Goal: Task Accomplishment & Management: Manage account settings

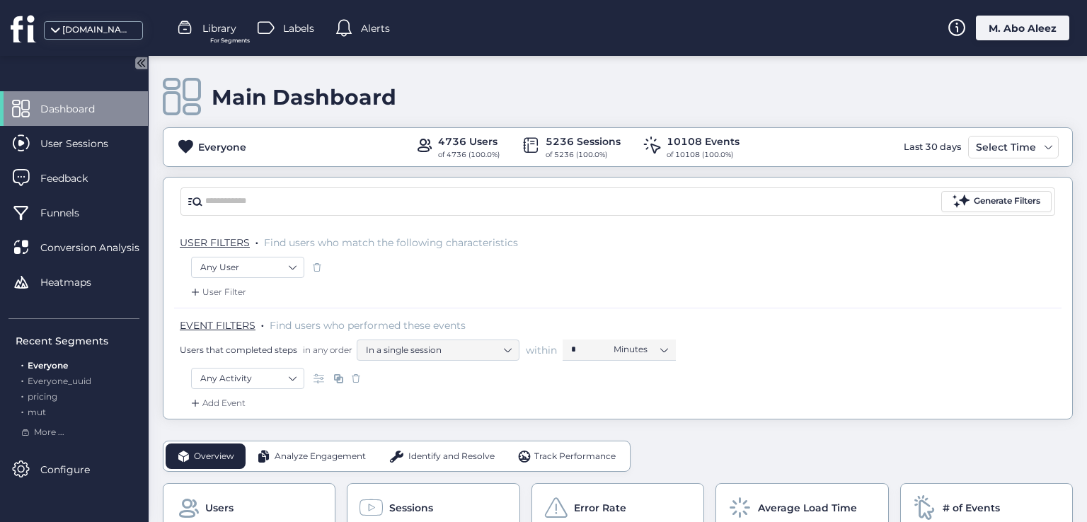
click at [1005, 43] on div "fullsession.io Library For Segments Labels Alerts M. Abo Aleez" at bounding box center [543, 28] width 1087 height 56
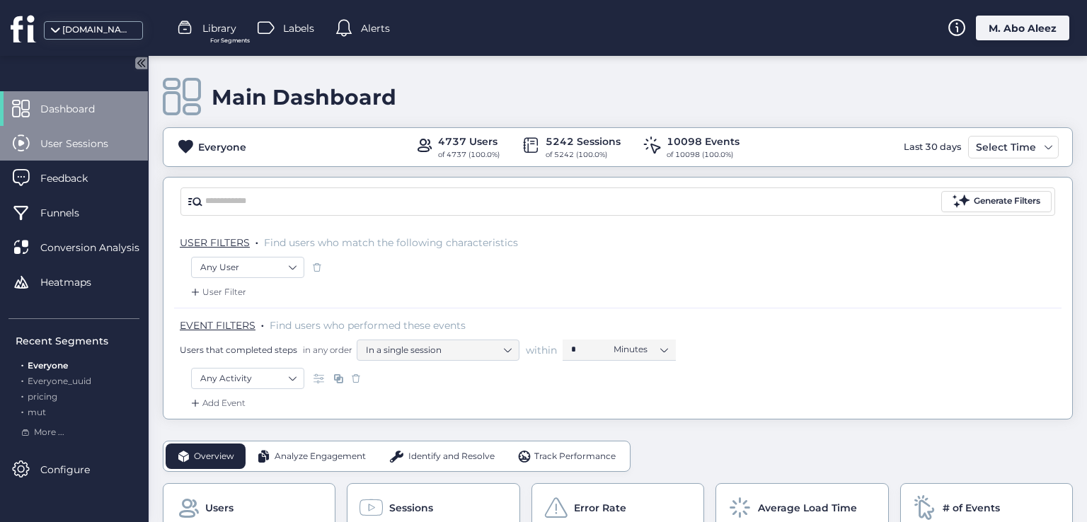
click at [96, 139] on span "User Sessions" at bounding box center [84, 144] width 89 height 16
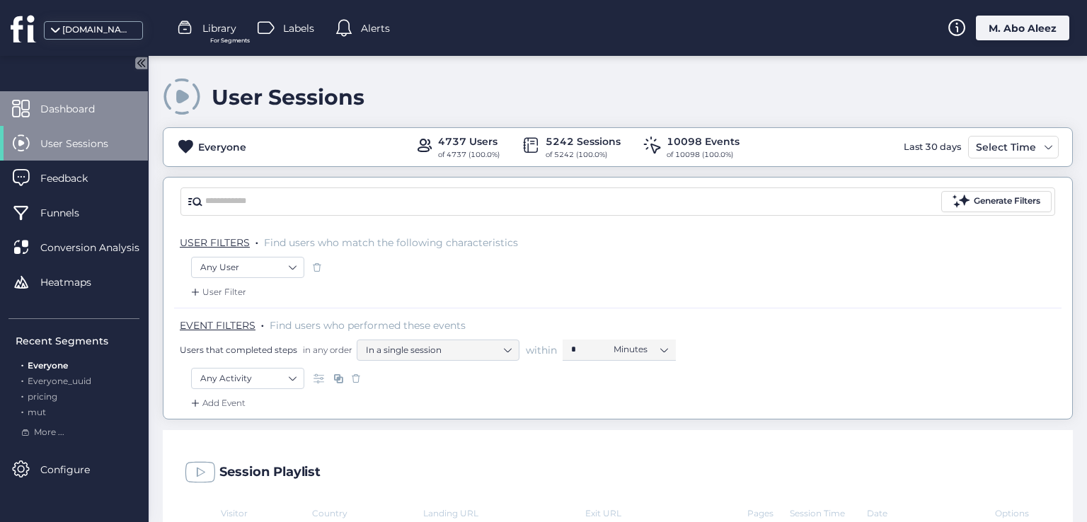
click at [99, 116] on span "Dashboard" at bounding box center [78, 109] width 76 height 16
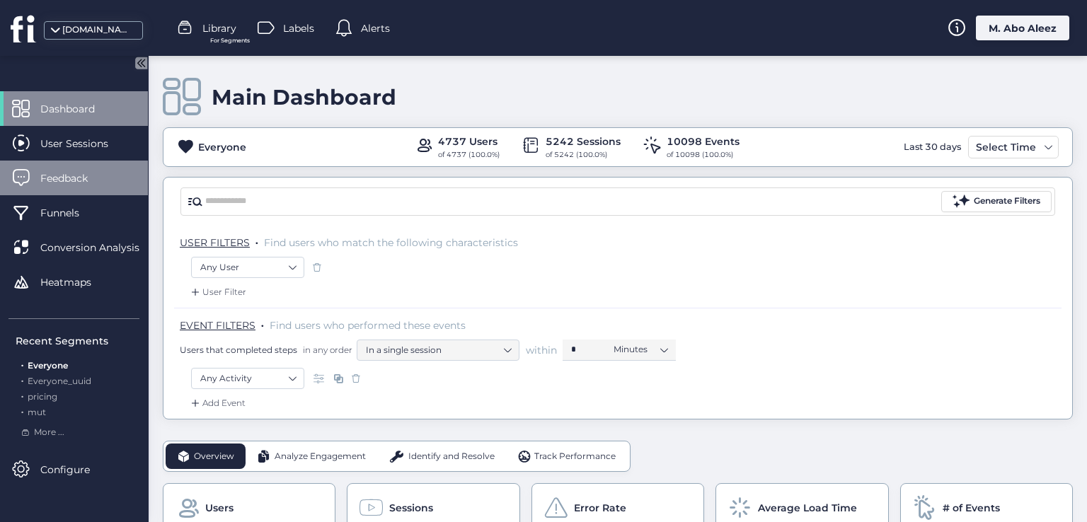
click at [88, 185] on span "Feedback" at bounding box center [74, 179] width 69 height 16
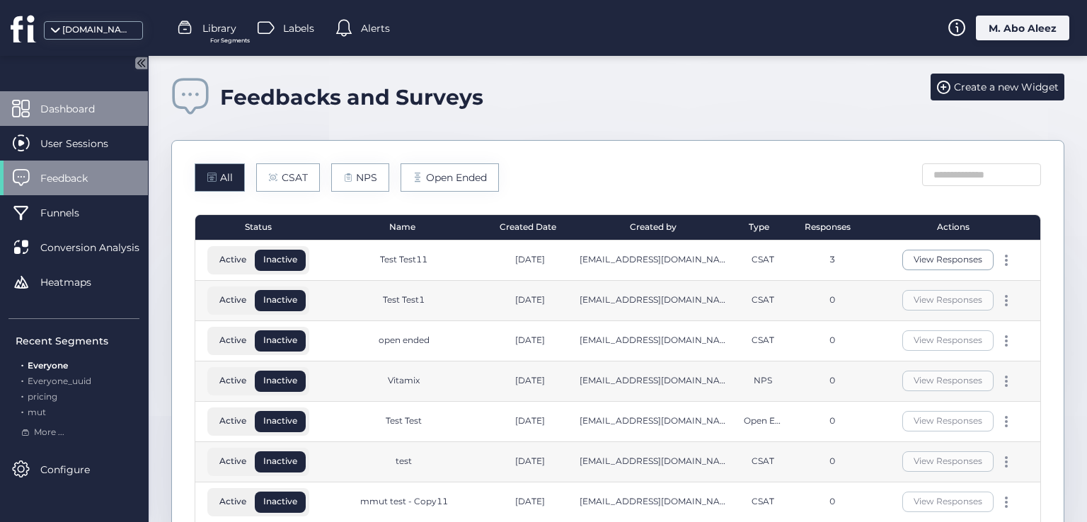
click at [61, 105] on span "Dashboard" at bounding box center [78, 109] width 76 height 16
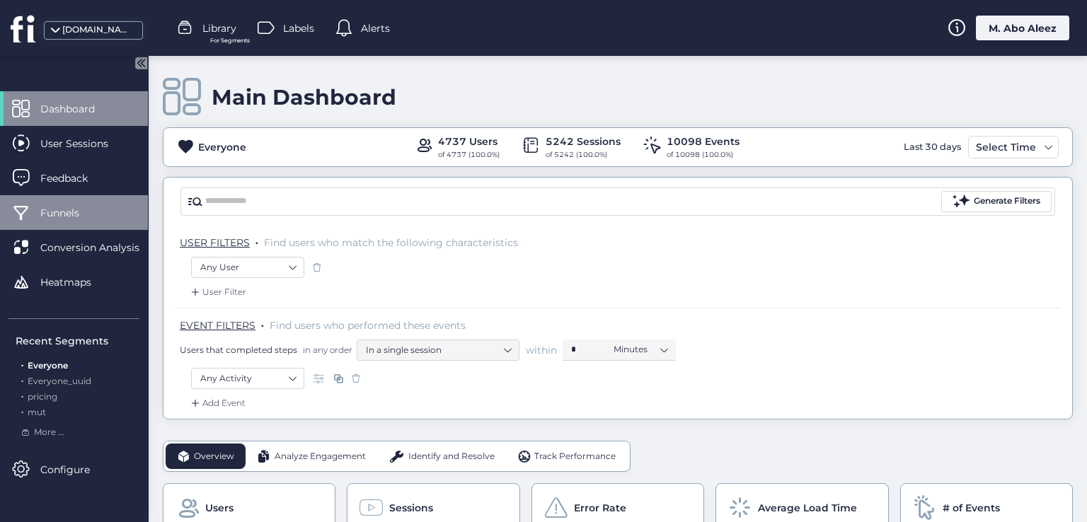
click at [80, 211] on span "Funnels" at bounding box center [70, 213] width 60 height 16
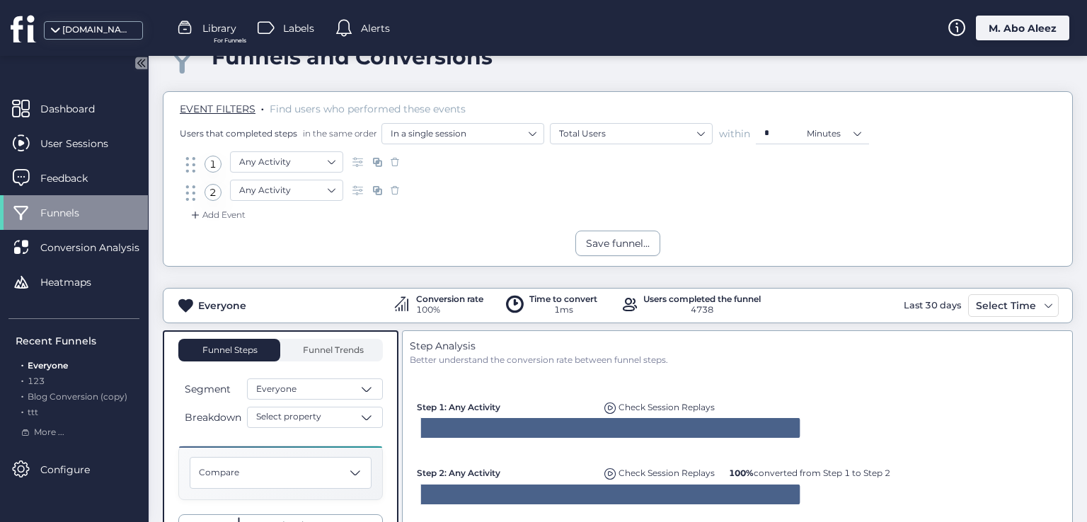
scroll to position [71, 0]
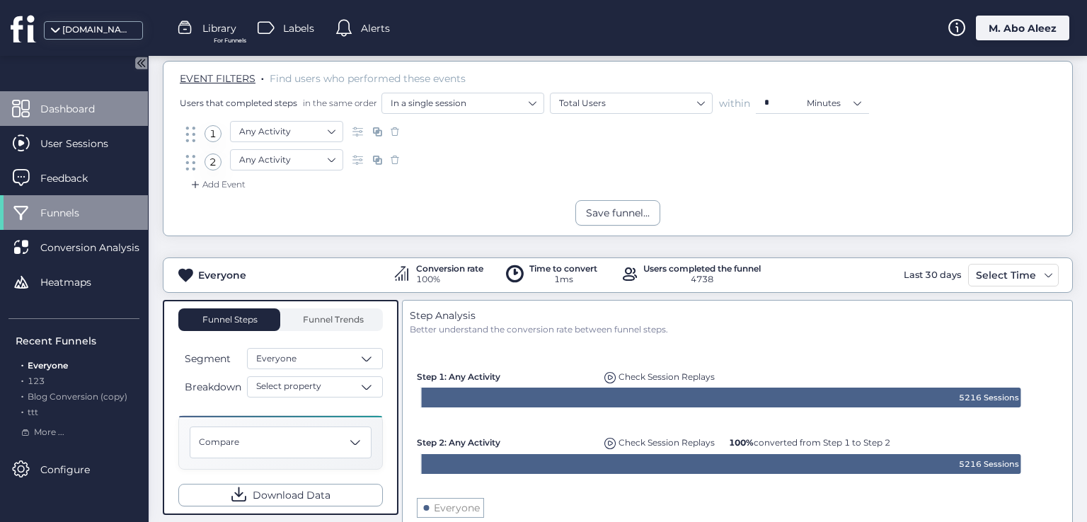
click at [110, 118] on div "Dashboard" at bounding box center [74, 108] width 148 height 35
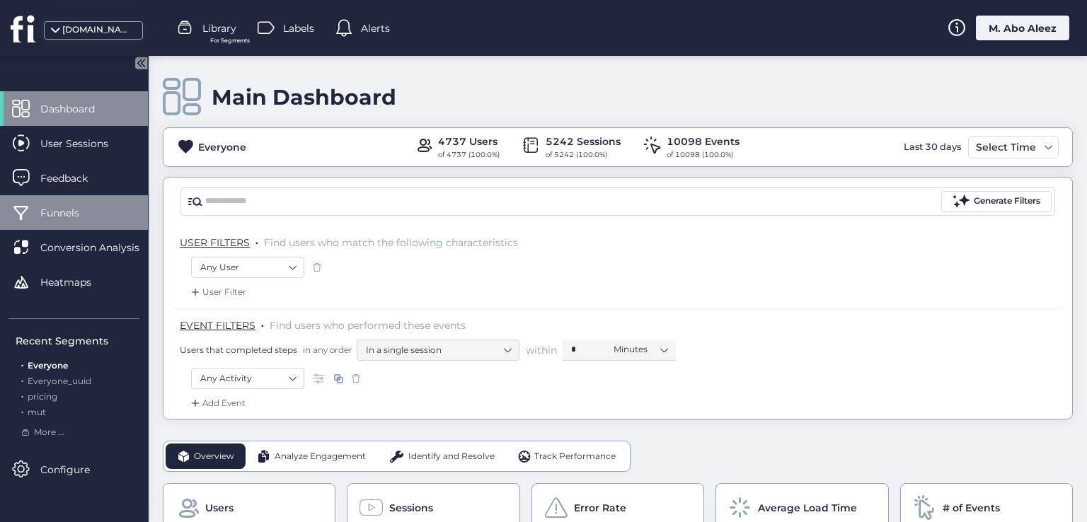
click at [71, 216] on span "Funnels" at bounding box center [70, 213] width 60 height 16
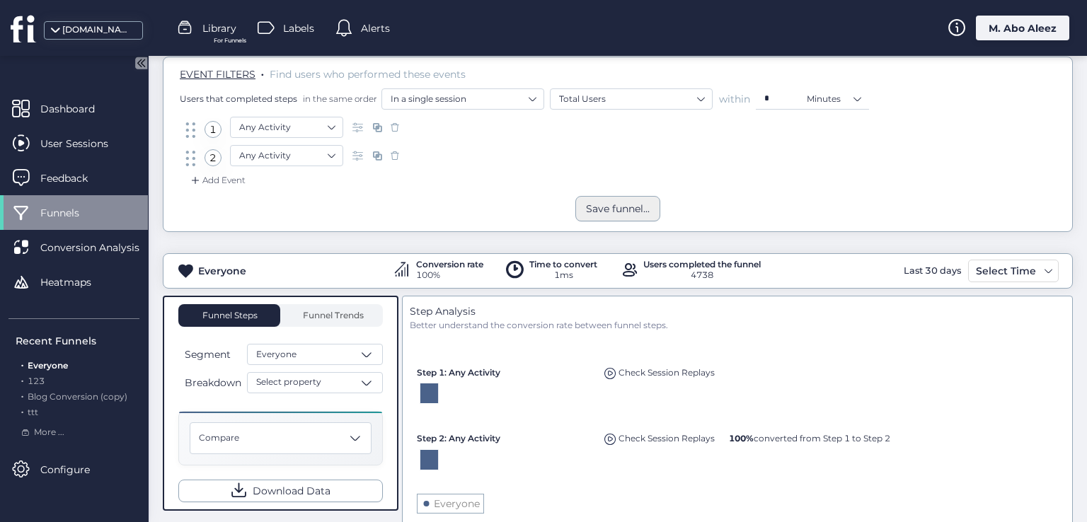
scroll to position [142, 0]
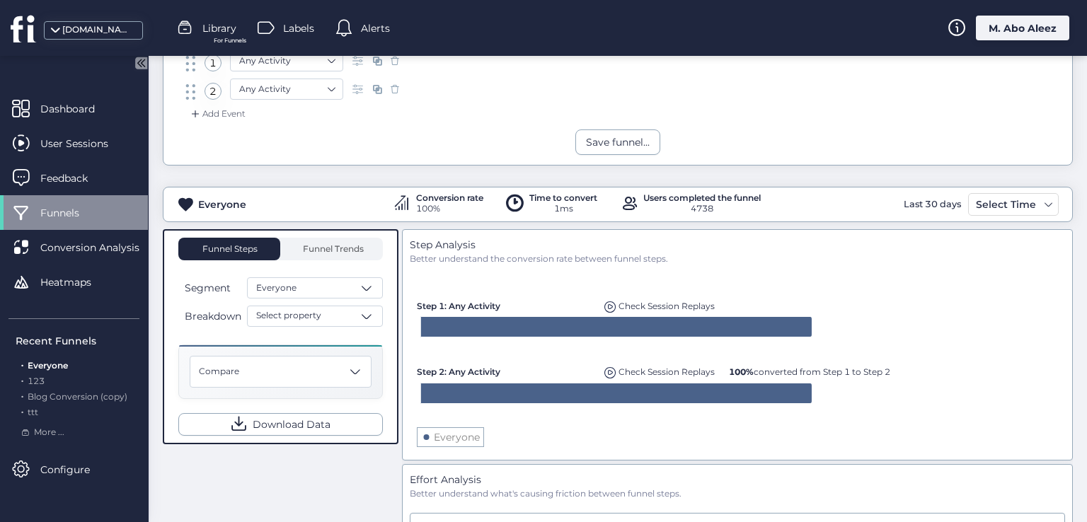
click at [624, 301] on span "Check Session Replays" at bounding box center [666, 306] width 96 height 11
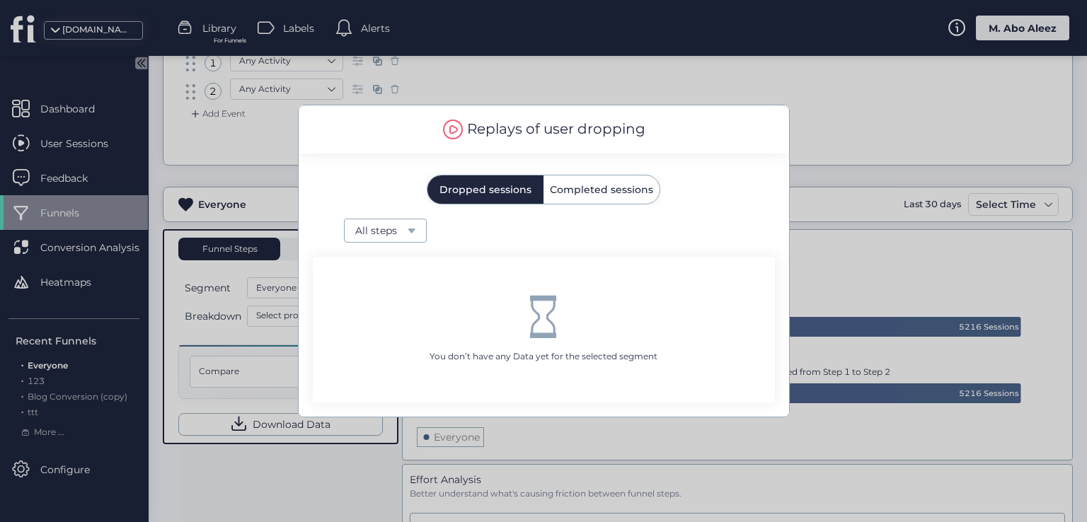
click at [563, 192] on span "Completed sessions" at bounding box center [601, 190] width 103 height 10
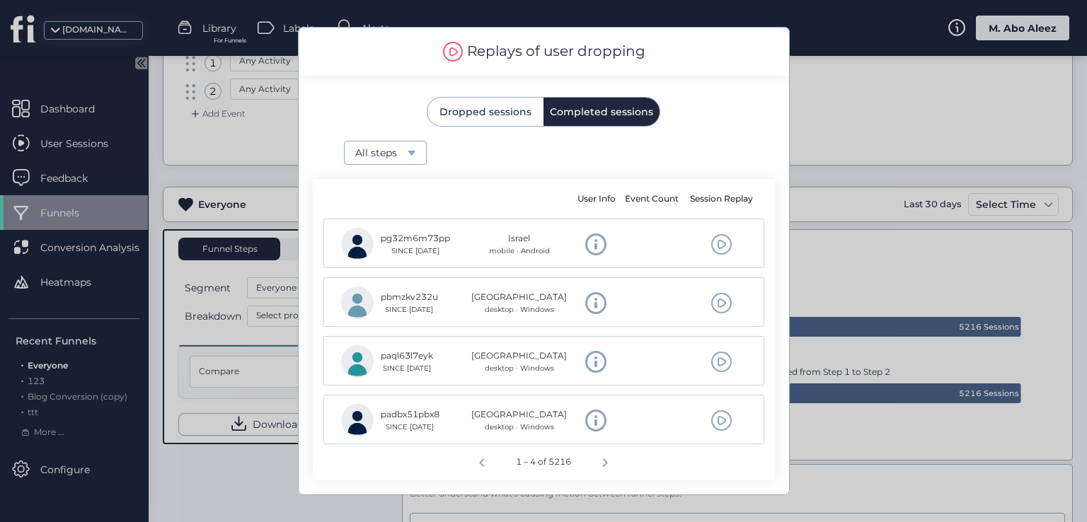
click at [719, 246] on span at bounding box center [721, 244] width 22 height 22
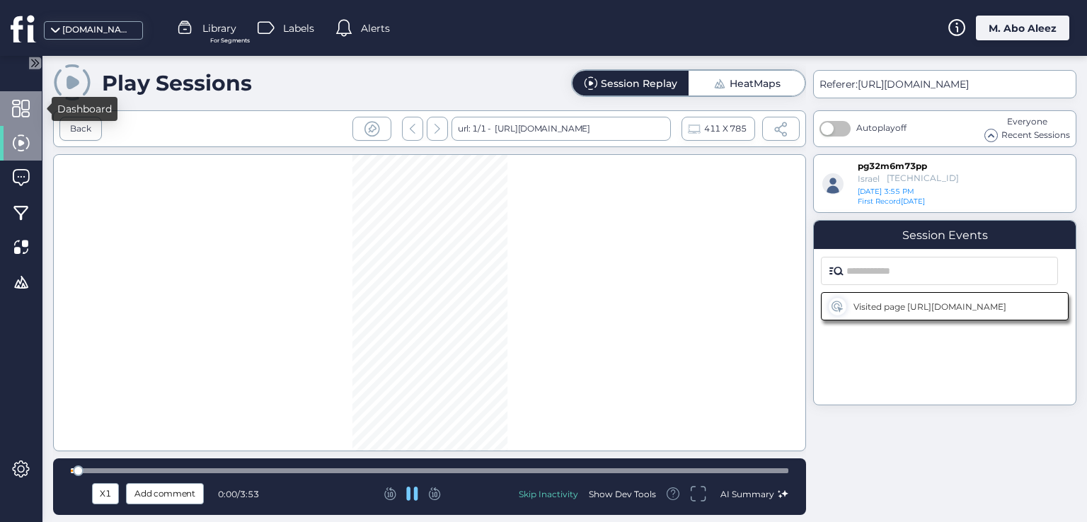
click at [23, 105] on span at bounding box center [21, 109] width 18 height 18
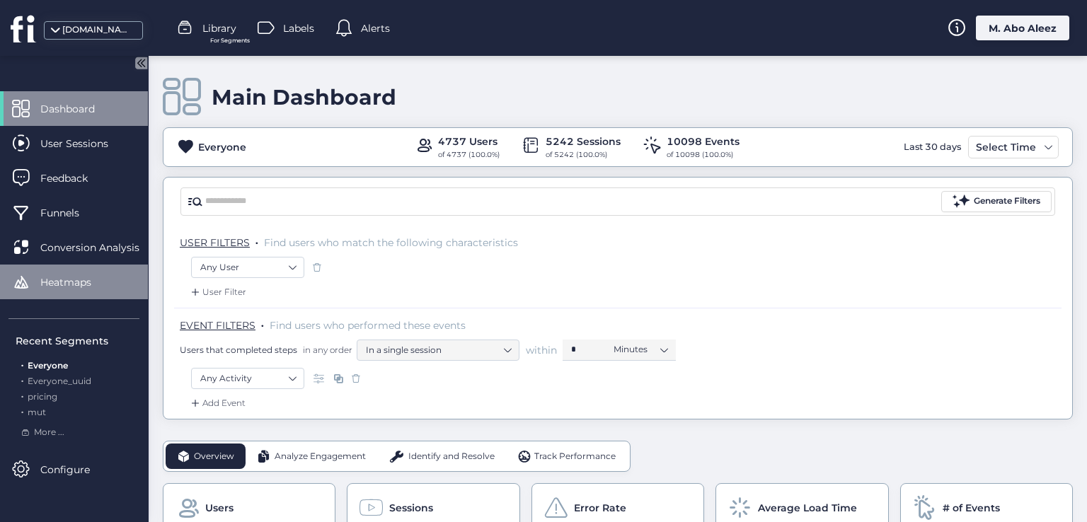
click at [40, 296] on div "Heatmaps" at bounding box center [74, 282] width 148 height 35
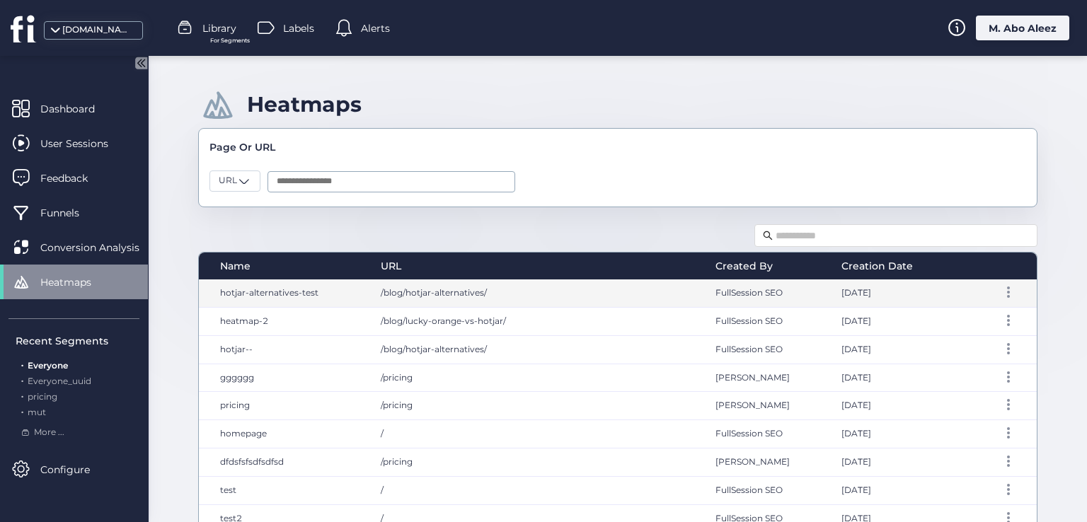
click at [282, 290] on span "hotjar-alternatives-test" at bounding box center [269, 292] width 98 height 11
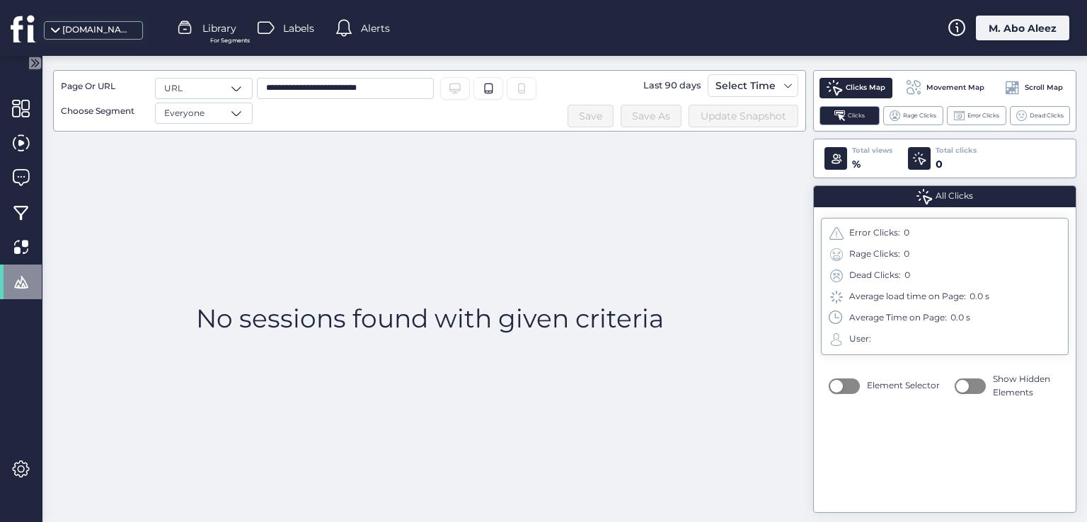
click at [9, 88] on mat-drawer at bounding box center [21, 289] width 42 height 466
click at [14, 106] on span at bounding box center [21, 109] width 18 height 18
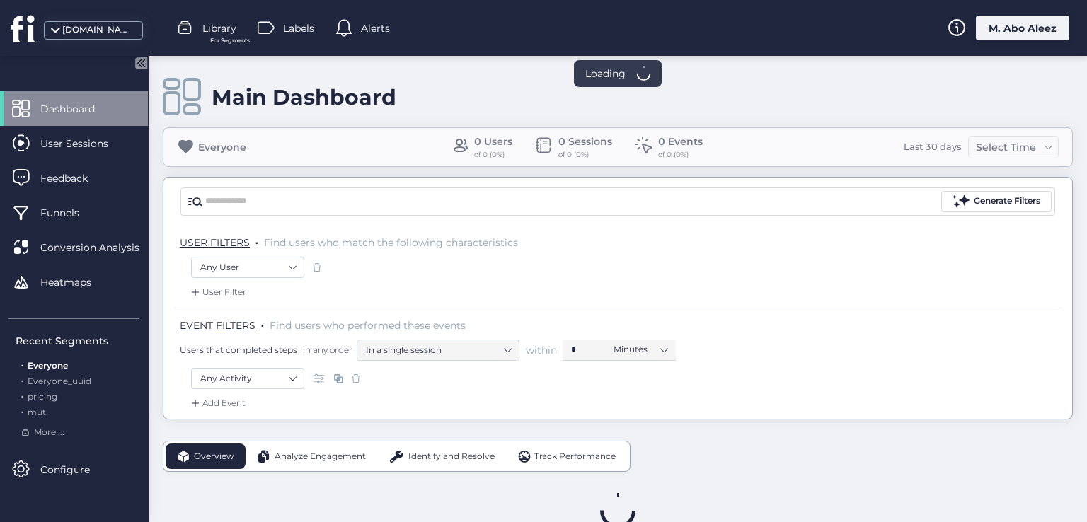
click at [1005, 28] on div "M. Abo Aleez" at bounding box center [1022, 28] width 93 height 25
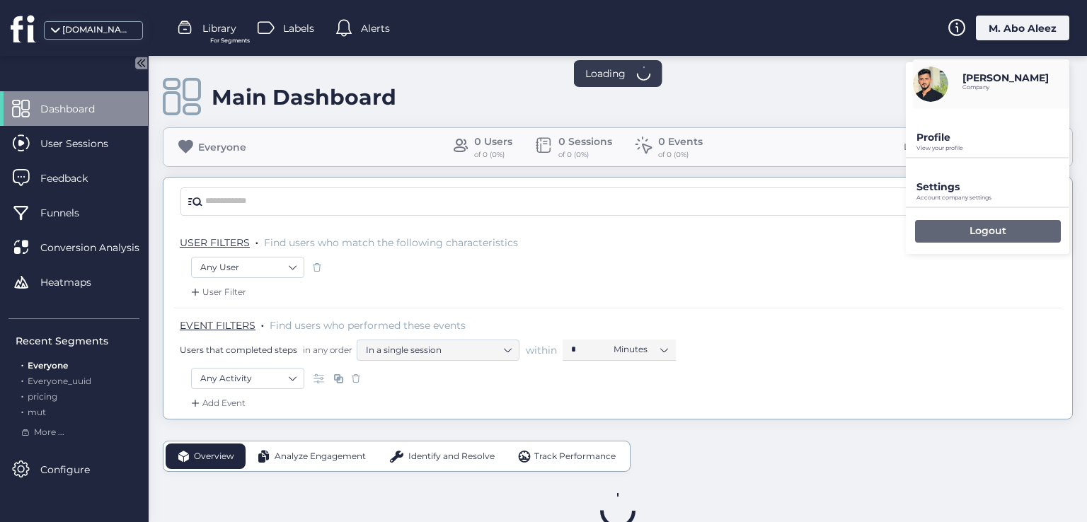
click at [945, 238] on div "Logout" at bounding box center [988, 231] width 146 height 23
